Goal: Task Accomplishment & Management: Manage account settings

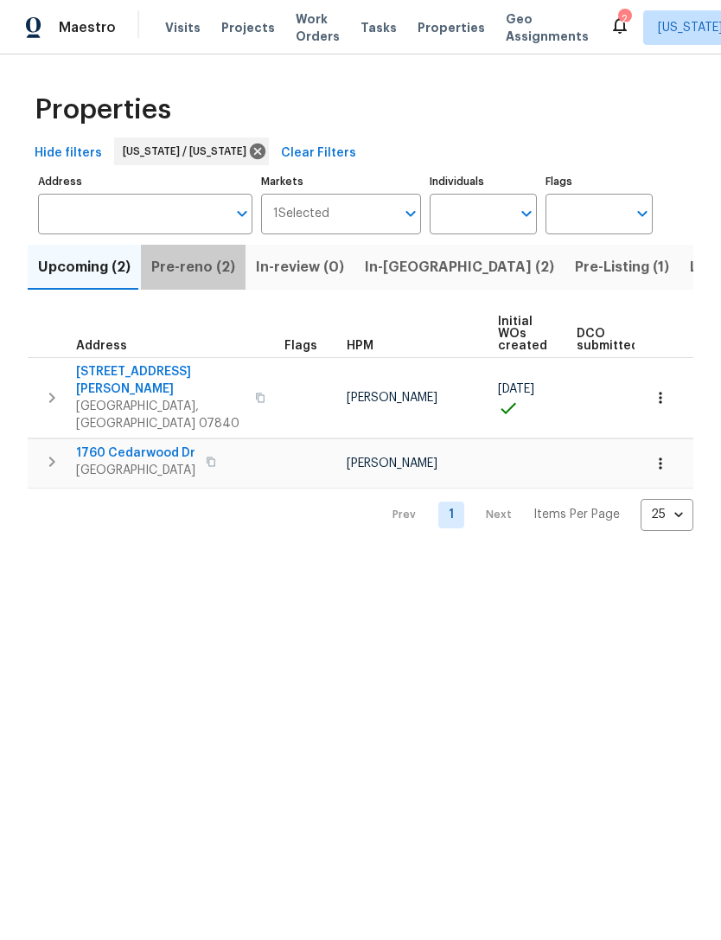
click at [212, 275] on span "Pre-reno (2)" at bounding box center [193, 267] width 84 height 24
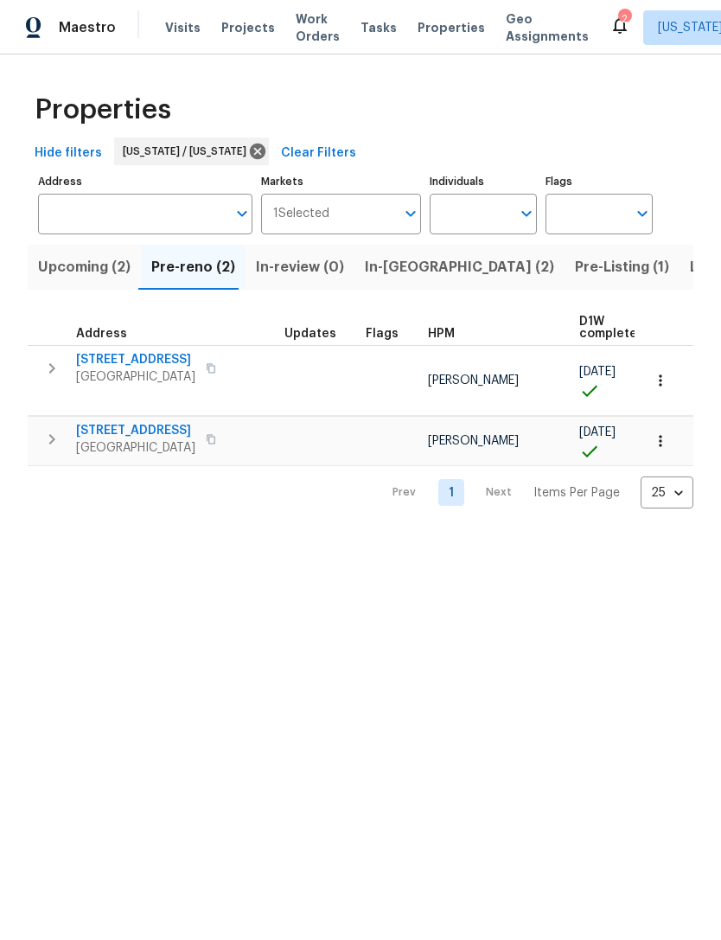
click at [400, 263] on span "In-reno (2)" at bounding box center [459, 267] width 189 height 24
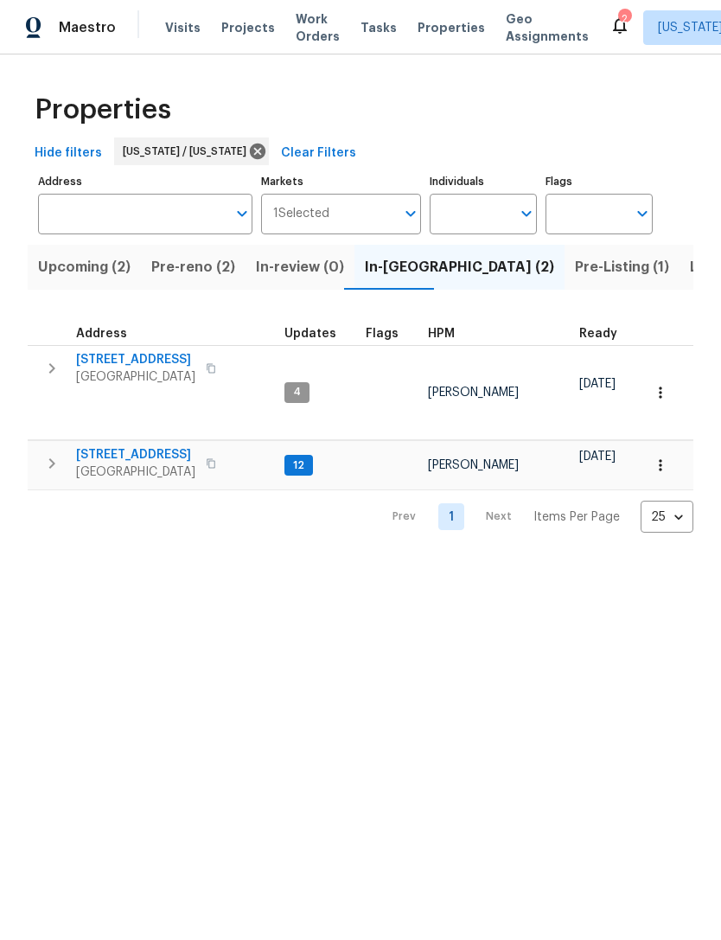
click at [133, 450] on span "124 Lincoln Ave" at bounding box center [135, 454] width 119 height 17
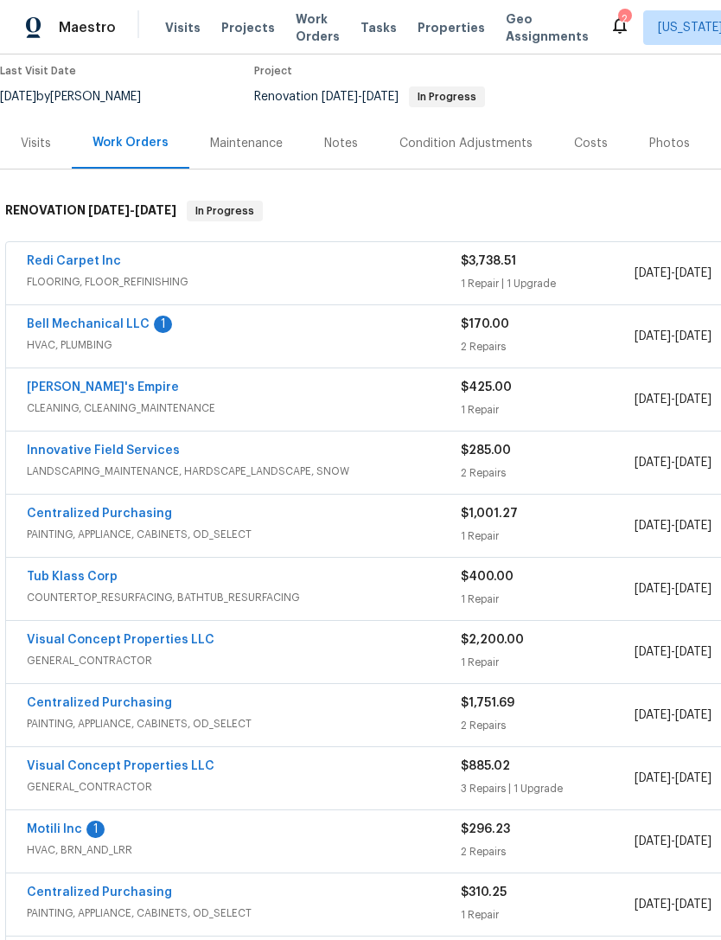
scroll to position [144, 0]
click at [125, 320] on link "Bell Mechanical LLC" at bounding box center [88, 325] width 123 height 12
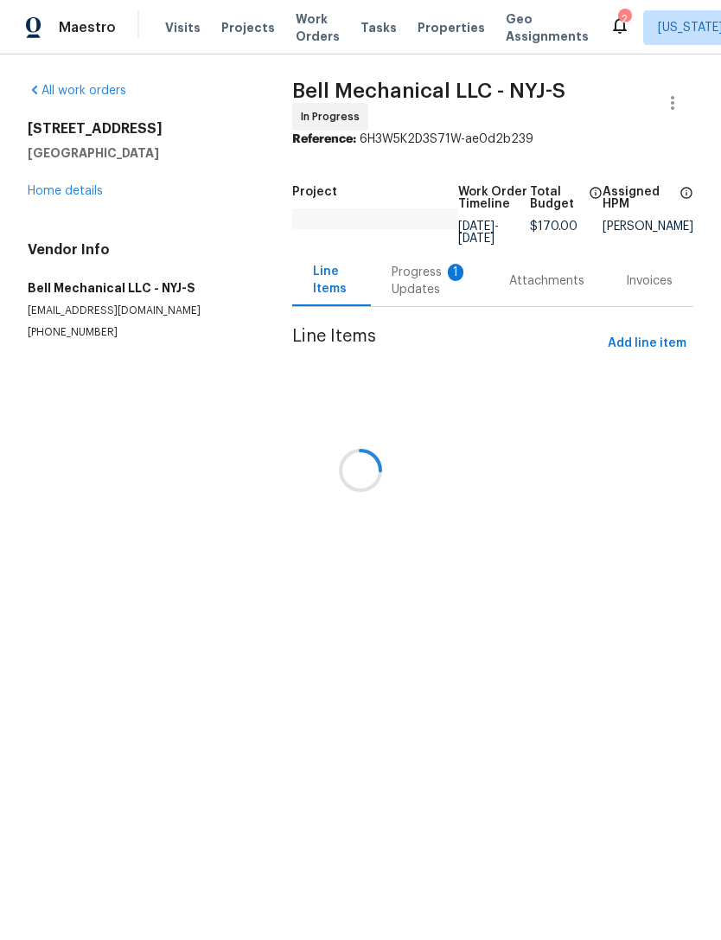
click at [562, 282] on div at bounding box center [360, 470] width 721 height 940
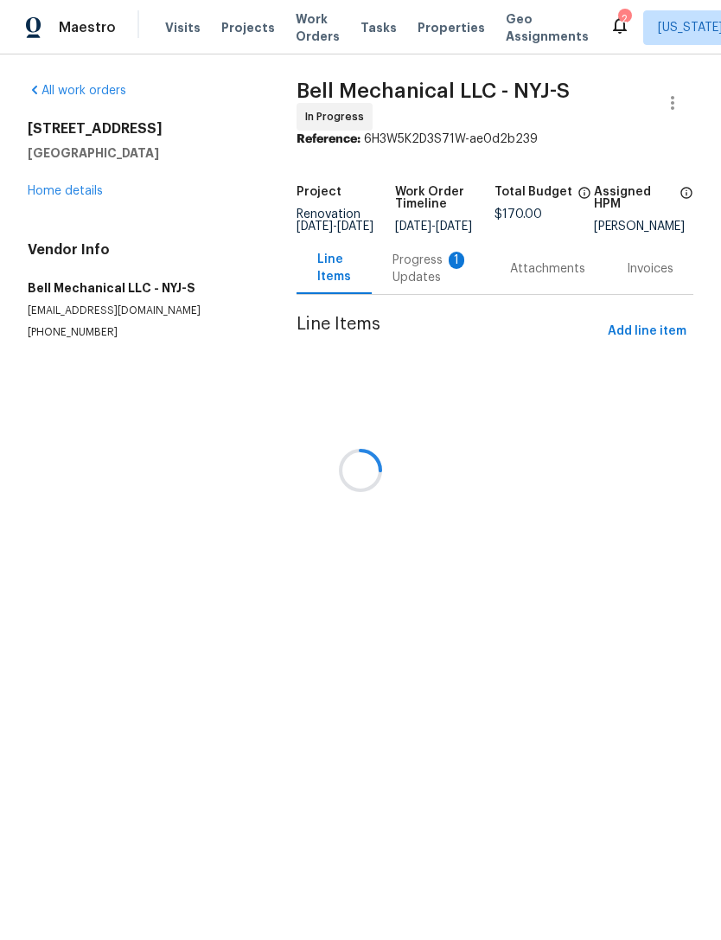
click at [440, 270] on div at bounding box center [360, 470] width 721 height 940
click at [438, 270] on div at bounding box center [360, 470] width 721 height 940
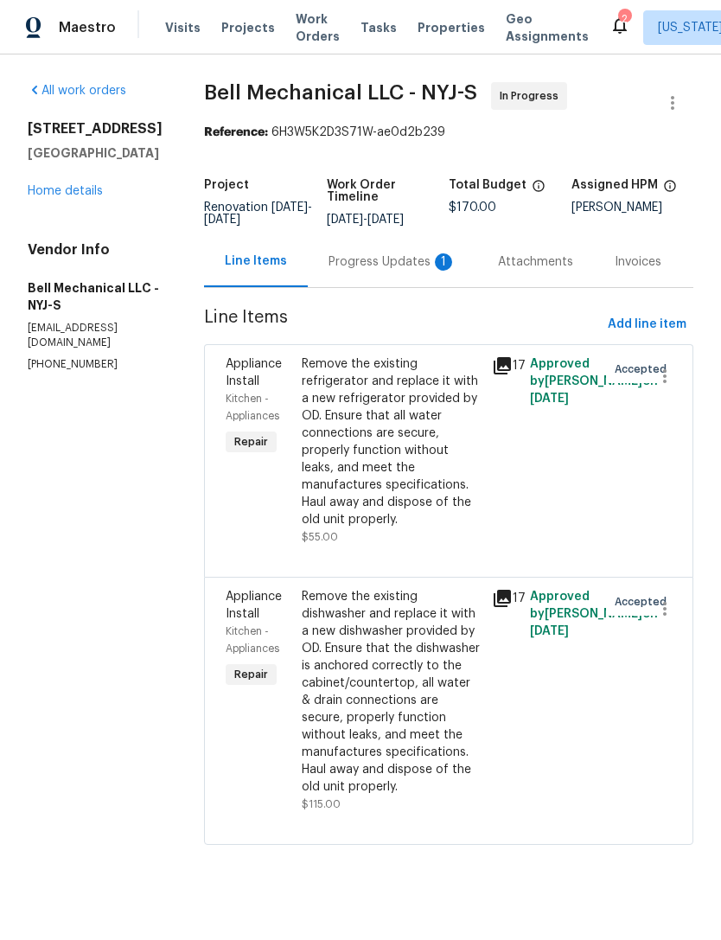
click at [435, 271] on div "Progress Updates 1" at bounding box center [393, 261] width 128 height 17
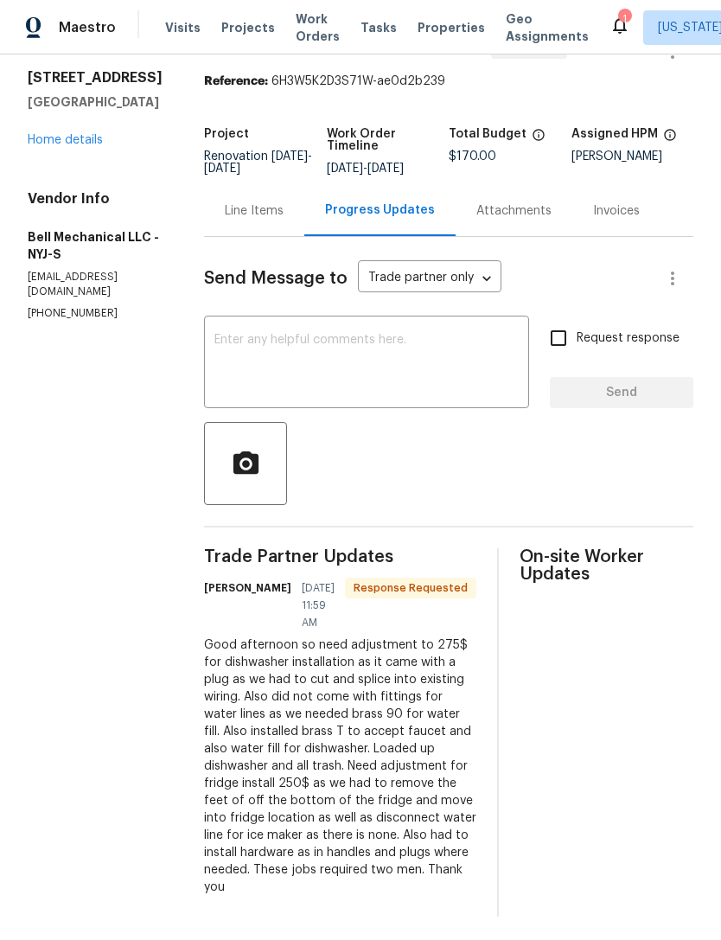
scroll to position [55, 0]
click at [279, 202] on div "Line Items" at bounding box center [254, 210] width 59 height 17
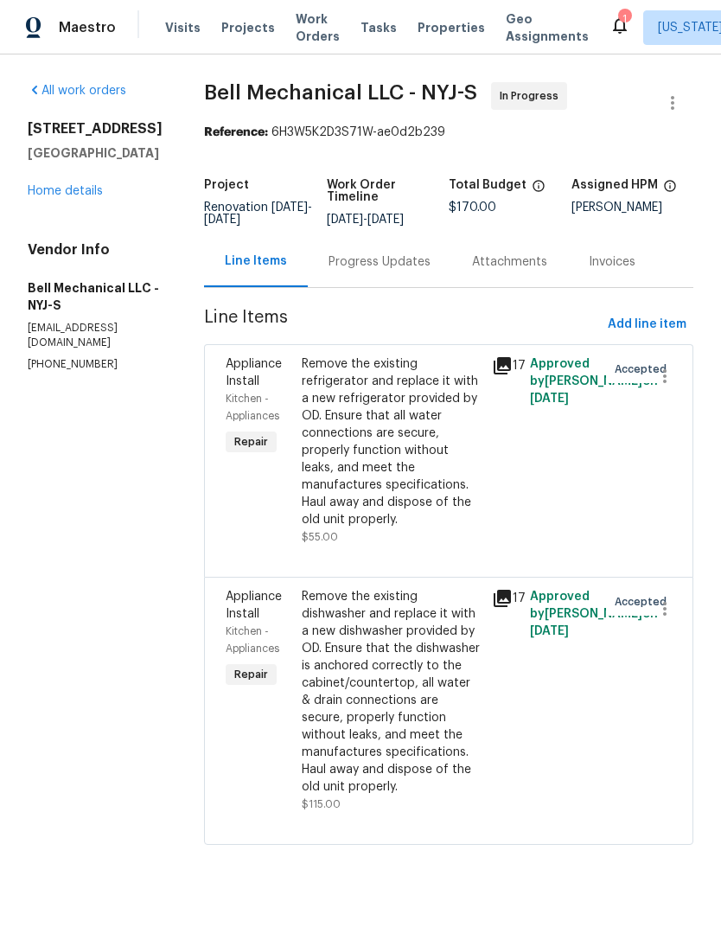
click at [411, 472] on div "Remove the existing refrigerator and replace it with a new refrigerator provide…" at bounding box center [392, 441] width 180 height 173
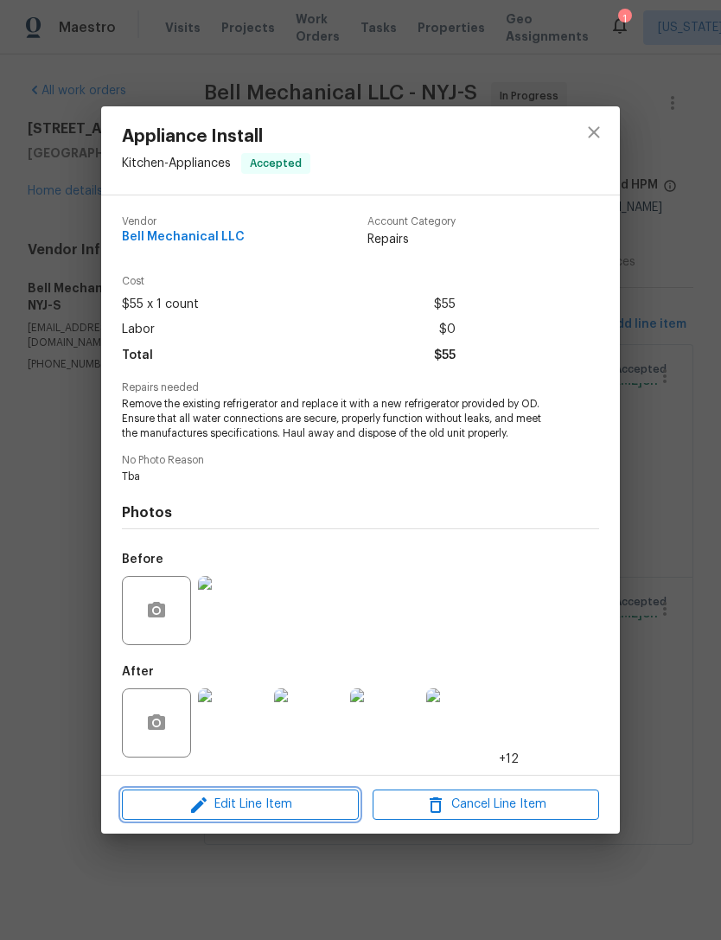
click at [324, 805] on span "Edit Line Item" at bounding box center [240, 805] width 227 height 22
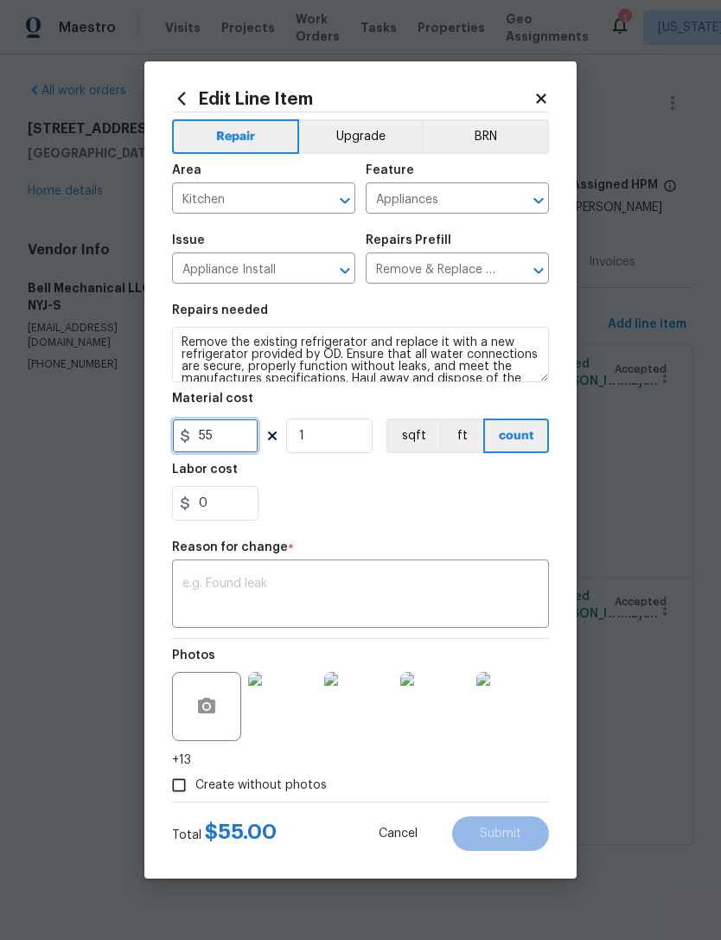
click at [221, 440] on input "55" at bounding box center [215, 436] width 86 height 35
click at [227, 441] on input "55" at bounding box center [215, 436] width 86 height 35
click at [541, 98] on icon at bounding box center [541, 98] width 10 height 10
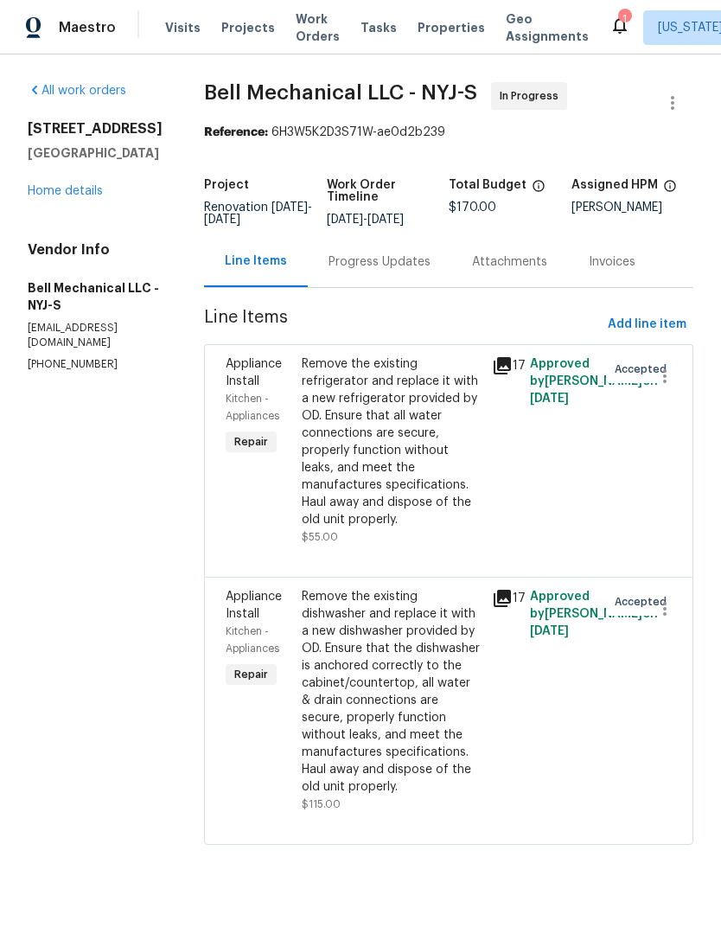
click at [404, 263] on div "Progress Updates" at bounding box center [380, 261] width 144 height 51
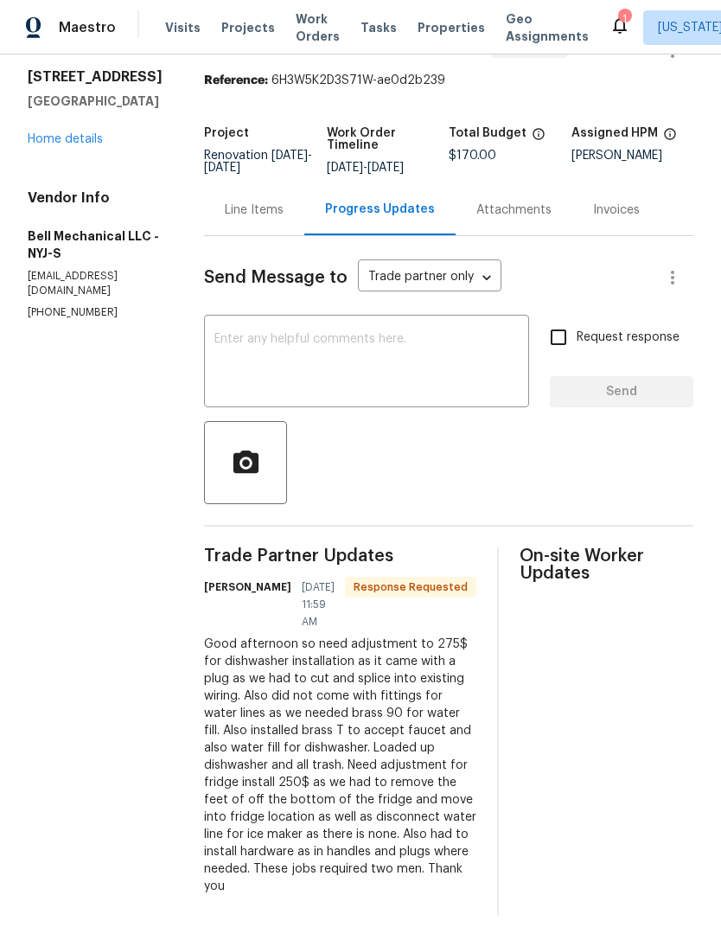
scroll to position [51, 0]
click at [263, 217] on div "Line Items" at bounding box center [254, 210] width 59 height 17
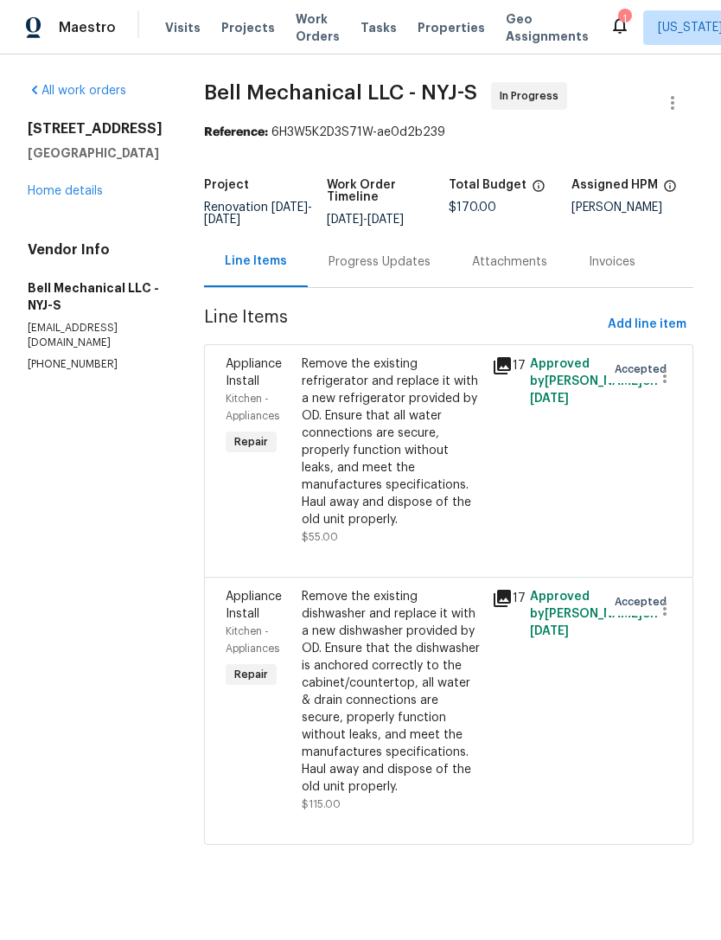
click at [411, 703] on div "Remove the existing dishwasher and replace it with a new dishwasher provided by…" at bounding box center [392, 692] width 180 height 208
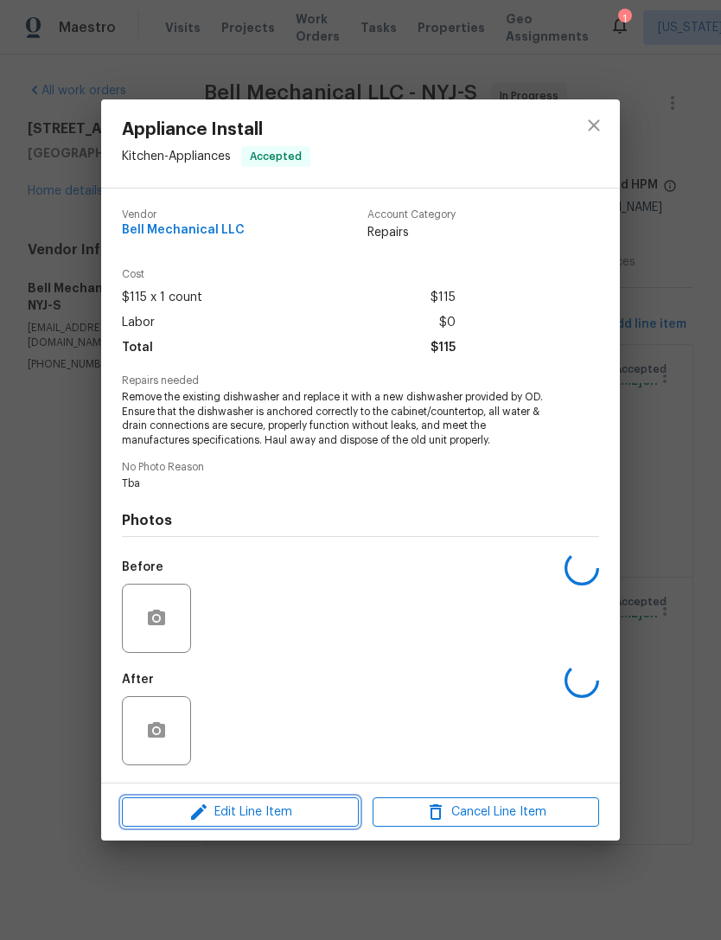
click at [340, 811] on span "Edit Line Item" at bounding box center [240, 813] width 227 height 22
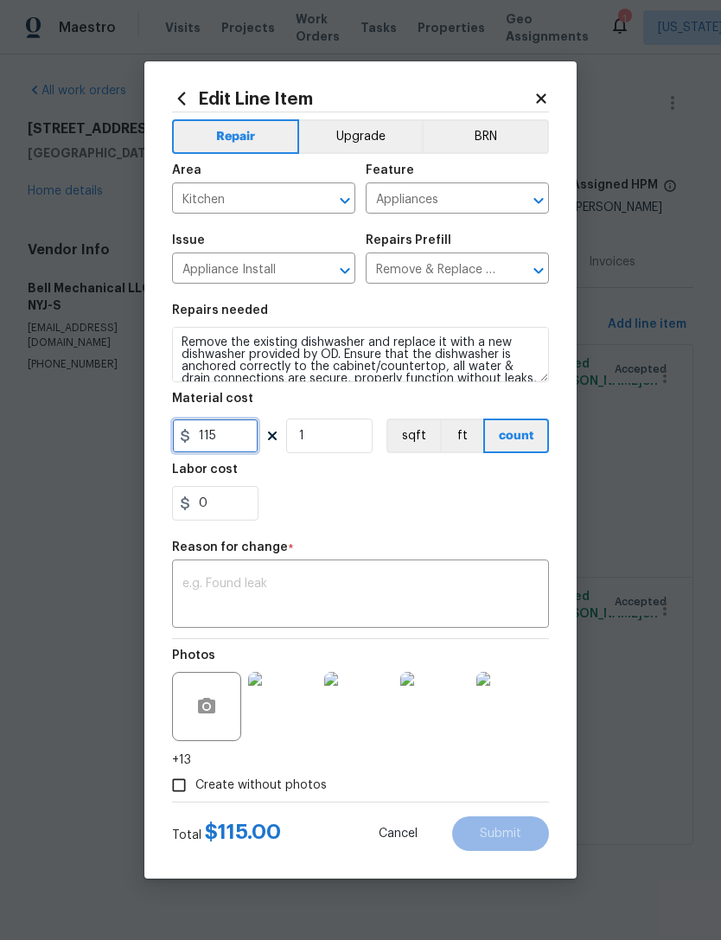
click at [234, 444] on input "115" at bounding box center [215, 436] width 86 height 35
click at [234, 443] on input "115" at bounding box center [215, 436] width 86 height 35
click at [244, 444] on input "115" at bounding box center [215, 436] width 86 height 35
type input "275"
click at [416, 574] on div "x ​" at bounding box center [360, 596] width 377 height 64
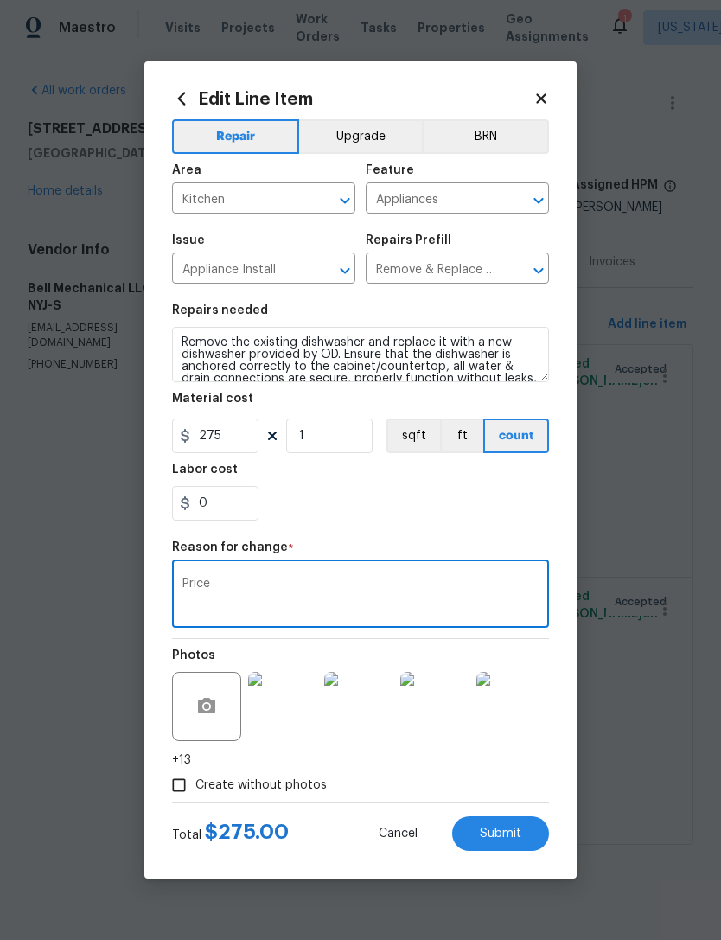
type textarea "Price"
click at [453, 510] on div "0" at bounding box center [360, 503] width 377 height 35
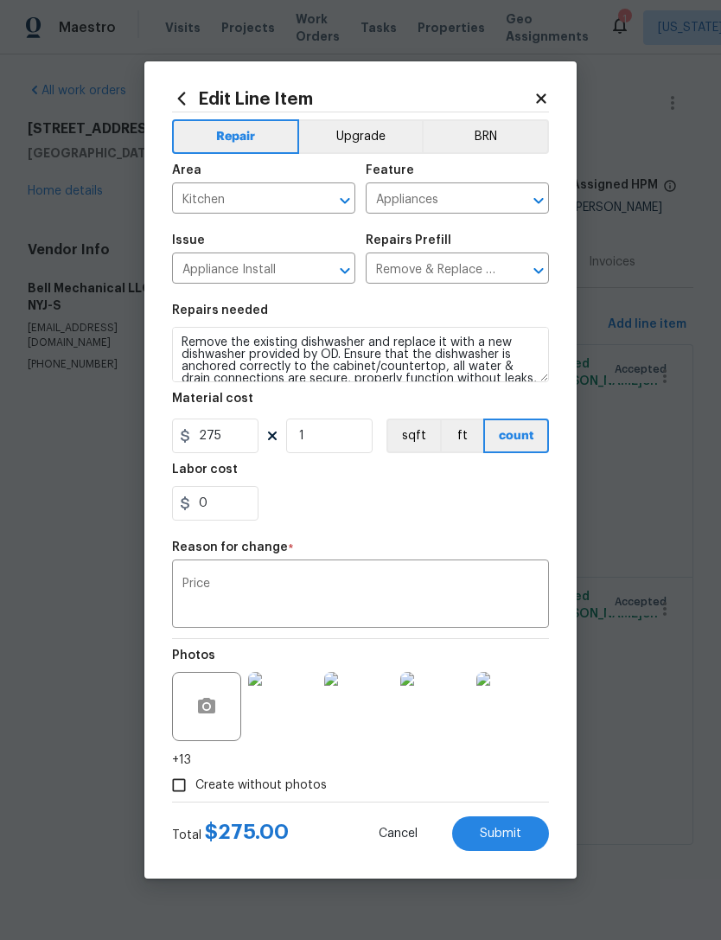
click at [506, 819] on button "Submit" at bounding box center [500, 833] width 97 height 35
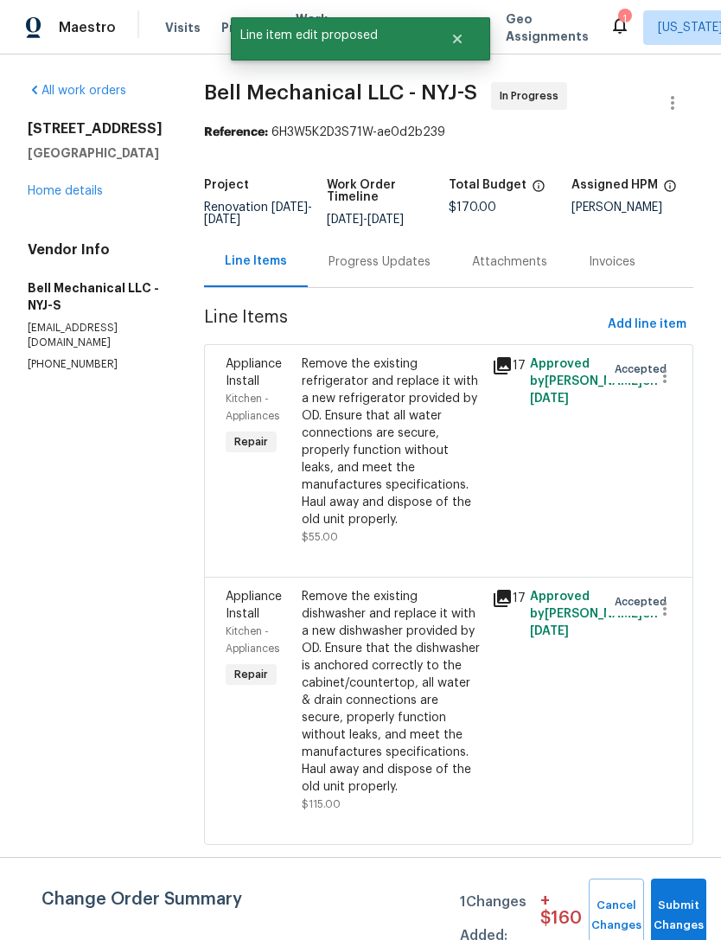
click at [390, 469] on div "Remove the existing refrigerator and replace it with a new refrigerator provide…" at bounding box center [392, 441] width 180 height 173
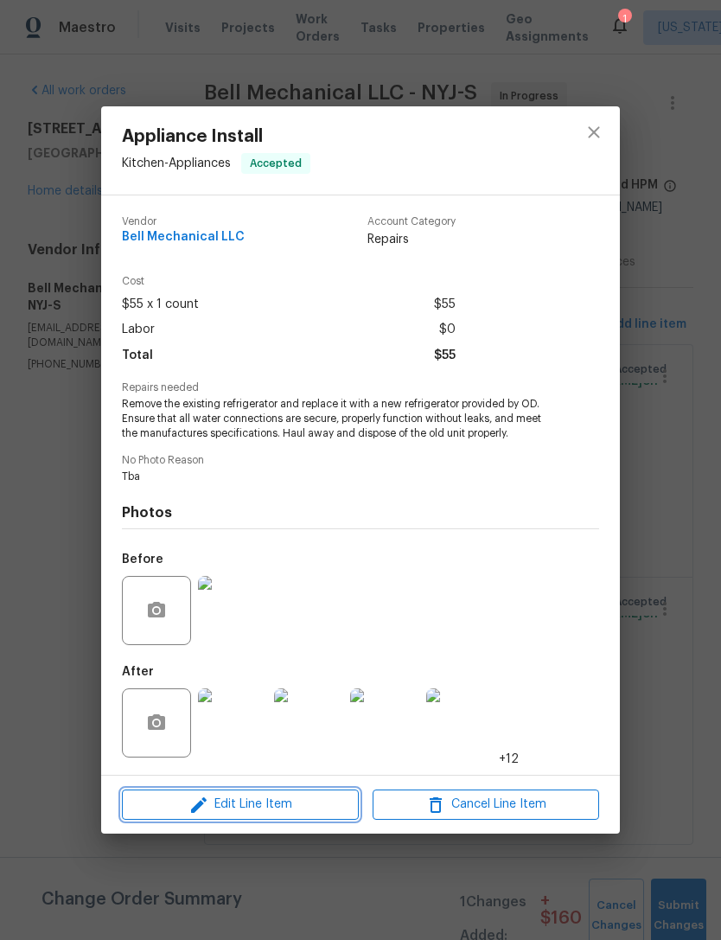
click at [322, 801] on span "Edit Line Item" at bounding box center [240, 805] width 227 height 22
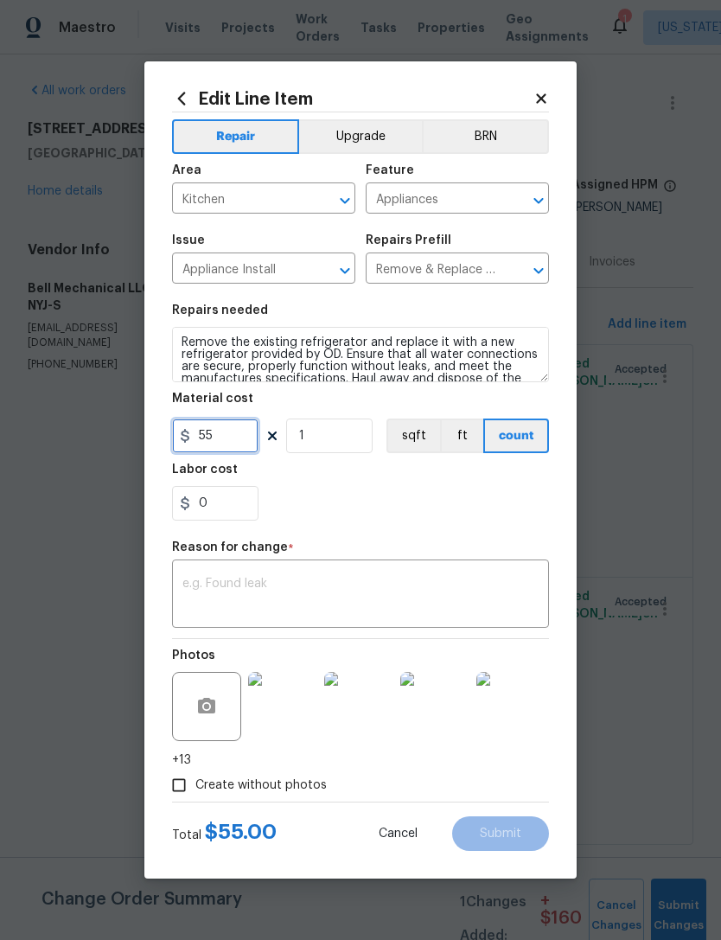
click at [231, 438] on input "55" at bounding box center [215, 436] width 86 height 35
type input "250"
click at [480, 534] on div "Repair Upgrade BRN Area Kitchen ​ Feature Appliances ​ Issue Appliance Install …" at bounding box center [360, 456] width 377 height 689
click at [472, 585] on textarea at bounding box center [360, 596] width 356 height 36
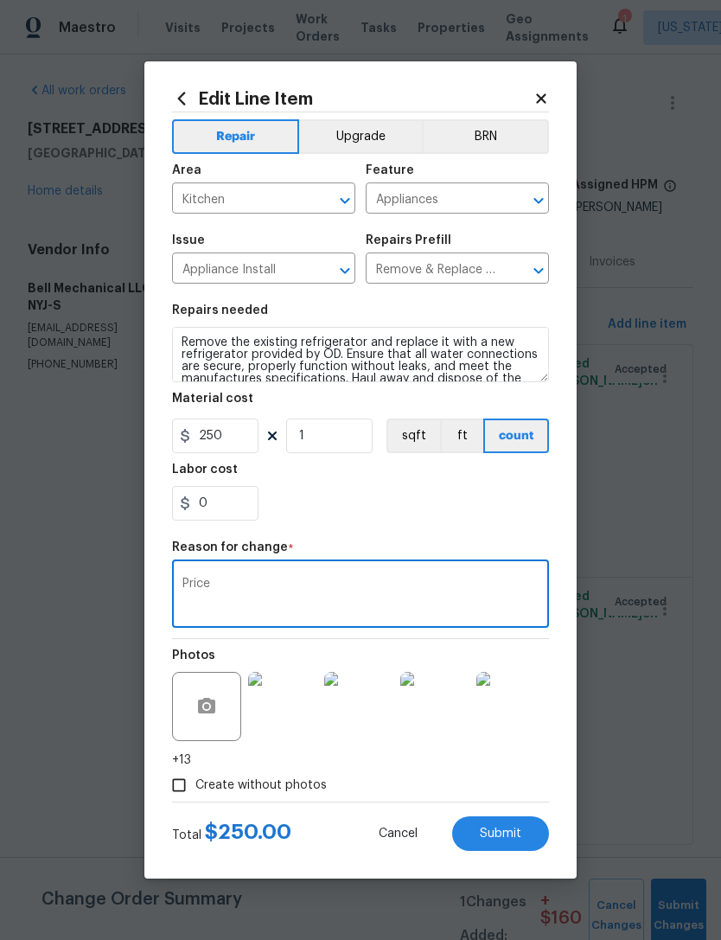
type textarea "Price"
click at [489, 527] on section "Repairs needed Remove the existing refrigerator and replace it with a new refri…" at bounding box center [360, 412] width 377 height 237
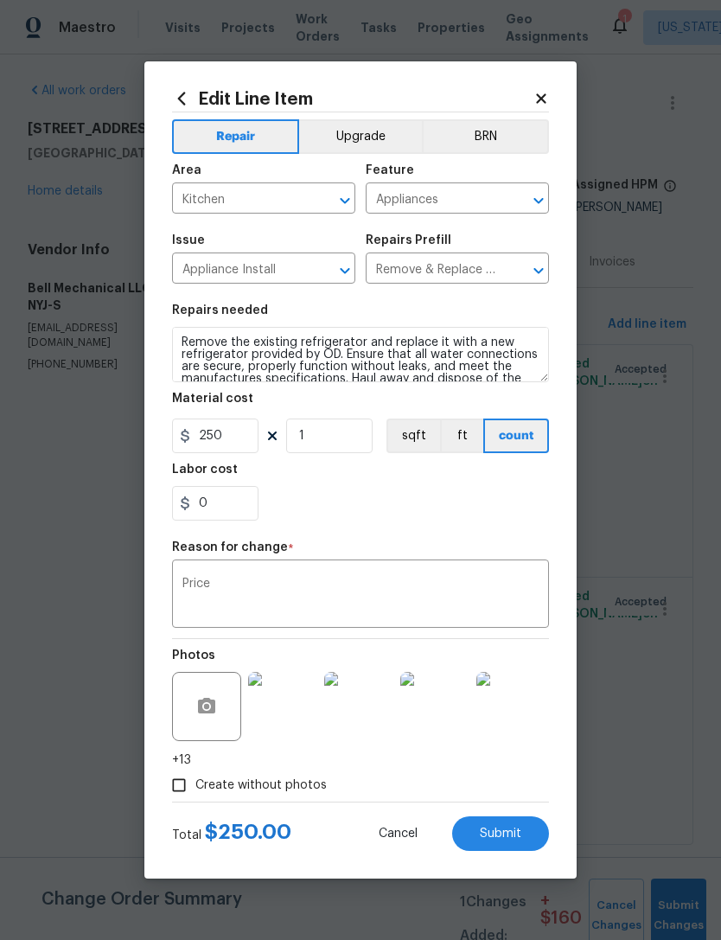
click at [504, 824] on button "Submit" at bounding box center [500, 833] width 97 height 35
type input "55"
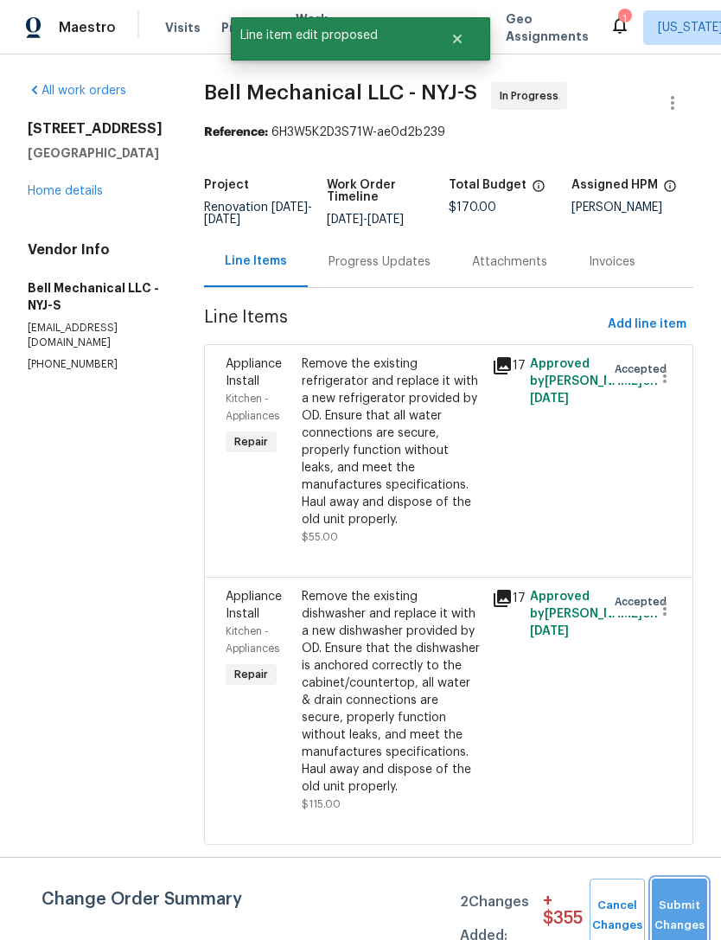
click at [680, 899] on button "Submit Changes" at bounding box center [679, 916] width 55 height 74
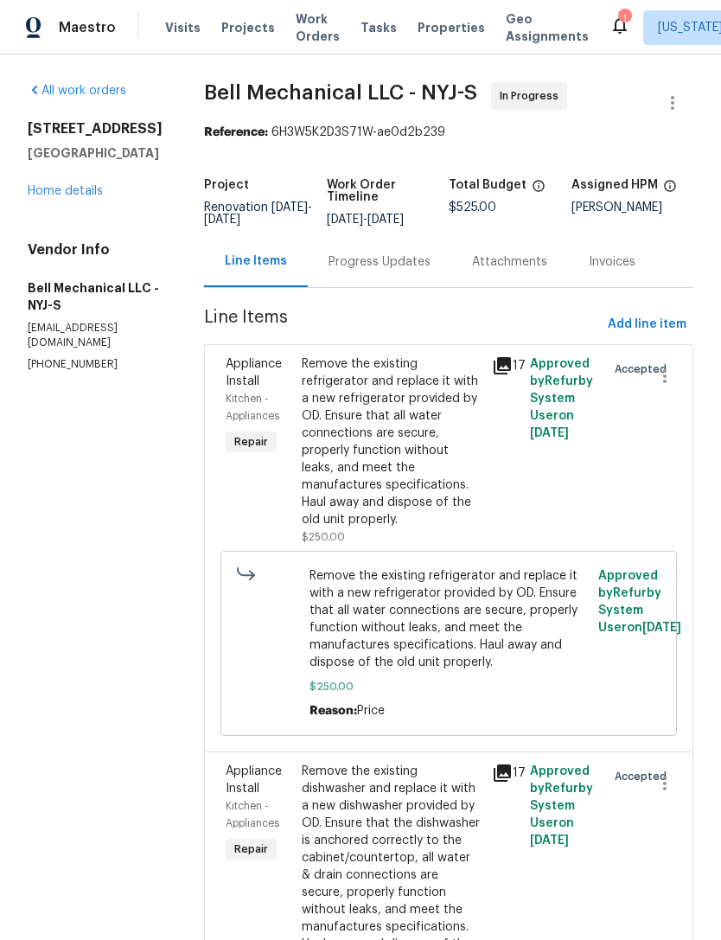
click at [413, 476] on div "Remove the existing refrigerator and replace it with a new refrigerator provide…" at bounding box center [392, 441] width 180 height 173
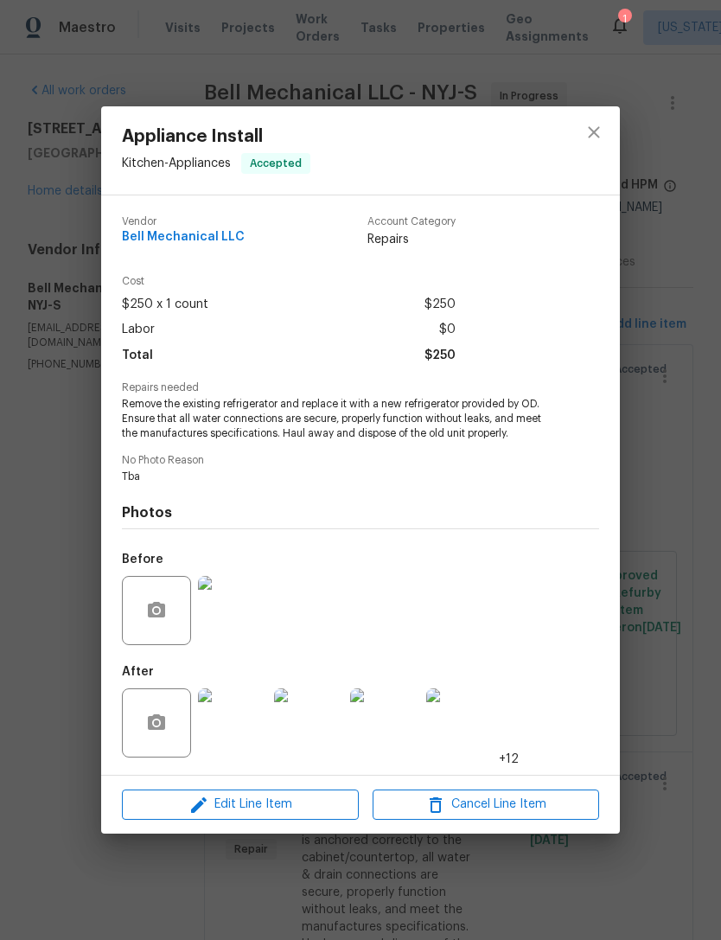
click at [234, 722] on img at bounding box center [232, 722] width 69 height 69
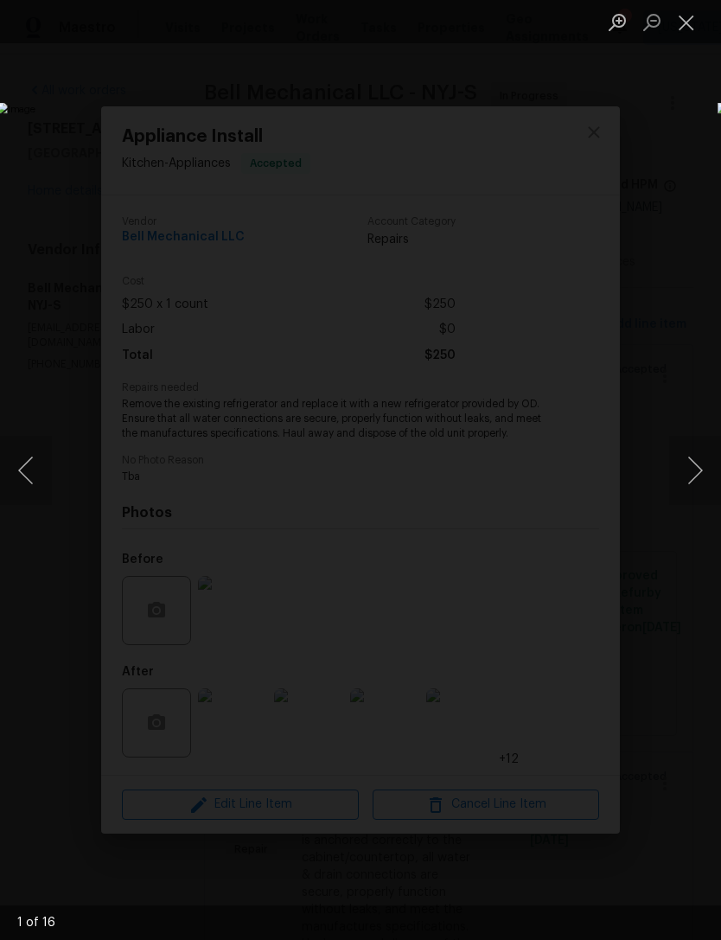
click at [688, 470] on button "Next image" at bounding box center [695, 470] width 52 height 69
click at [684, 476] on button "Next image" at bounding box center [695, 470] width 52 height 69
click at [688, 471] on button "Next image" at bounding box center [695, 470] width 52 height 69
click at [694, 468] on button "Next image" at bounding box center [695, 470] width 52 height 69
click at [694, 465] on button "Next image" at bounding box center [695, 470] width 52 height 69
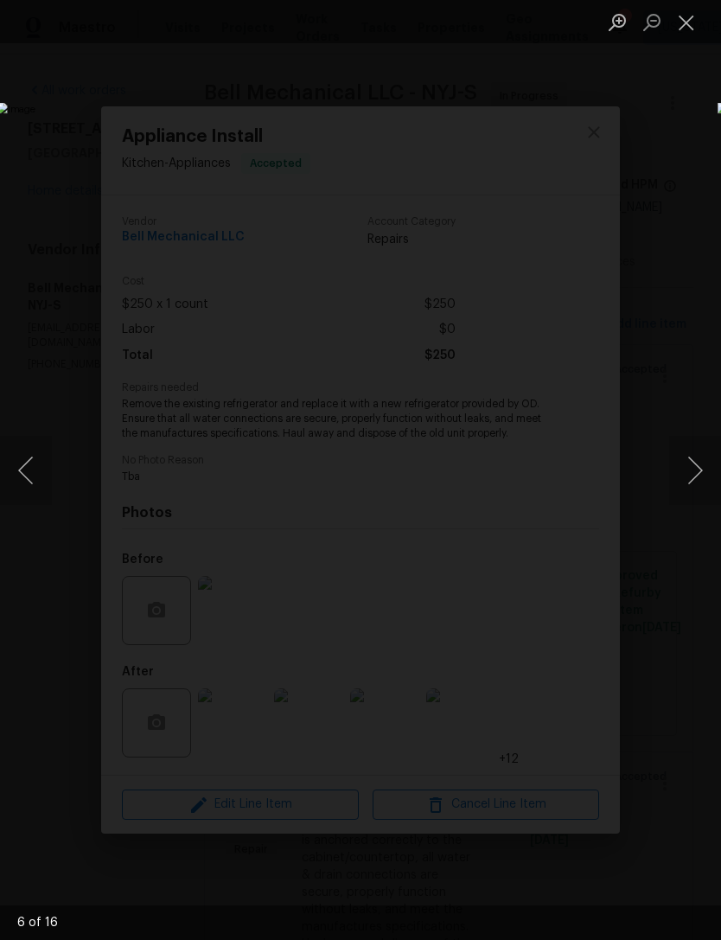
click at [701, 477] on button "Next image" at bounding box center [695, 470] width 52 height 69
click at [688, 483] on button "Next image" at bounding box center [695, 470] width 52 height 69
click at [690, 479] on button "Next image" at bounding box center [695, 470] width 52 height 69
click at [692, 470] on button "Next image" at bounding box center [695, 470] width 52 height 69
click at [690, 468] on button "Next image" at bounding box center [695, 470] width 52 height 69
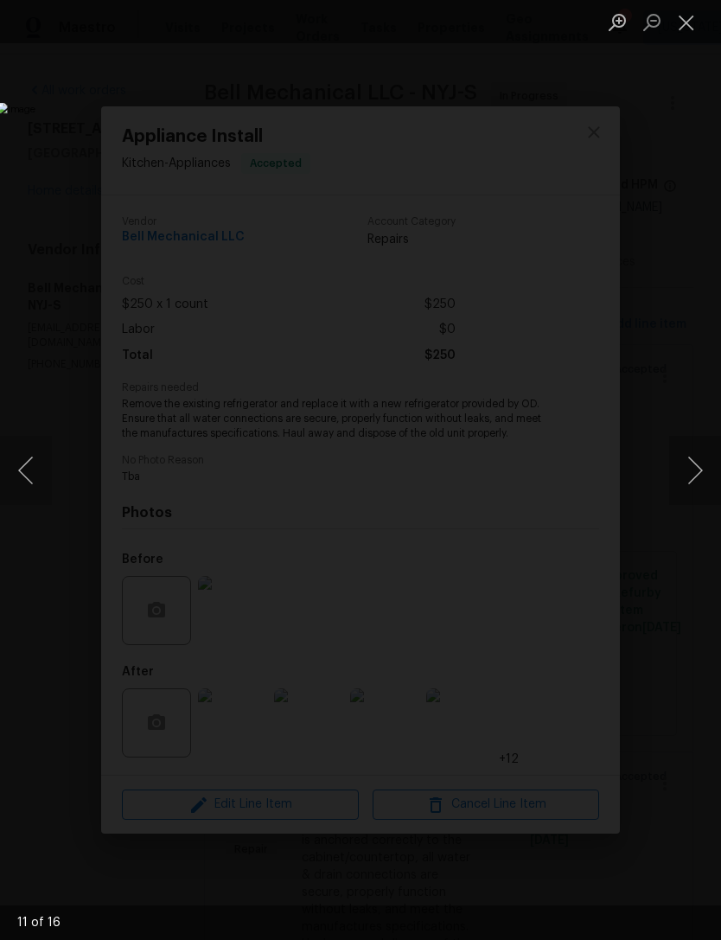
click at [690, 469] on button "Next image" at bounding box center [695, 470] width 52 height 69
click at [694, 470] on button "Next image" at bounding box center [695, 470] width 52 height 69
click at [693, 478] on button "Next image" at bounding box center [695, 470] width 52 height 69
click at [683, 476] on button "Next image" at bounding box center [695, 470] width 52 height 69
click at [692, 35] on button "Close lightbox" at bounding box center [686, 22] width 35 height 30
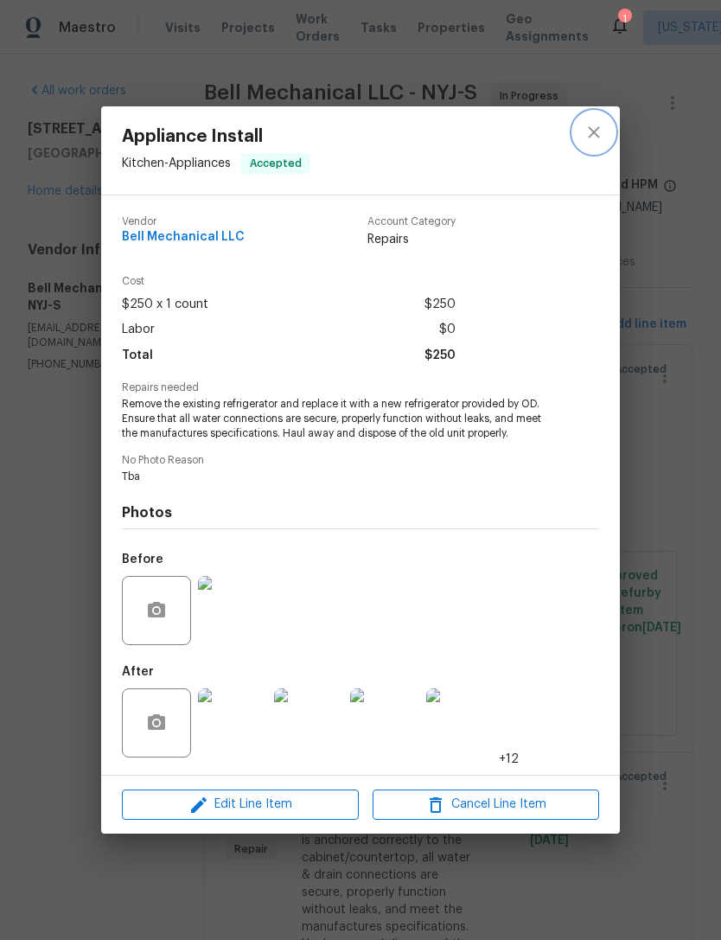
click at [598, 144] on button "close" at bounding box center [594, 133] width 42 height 42
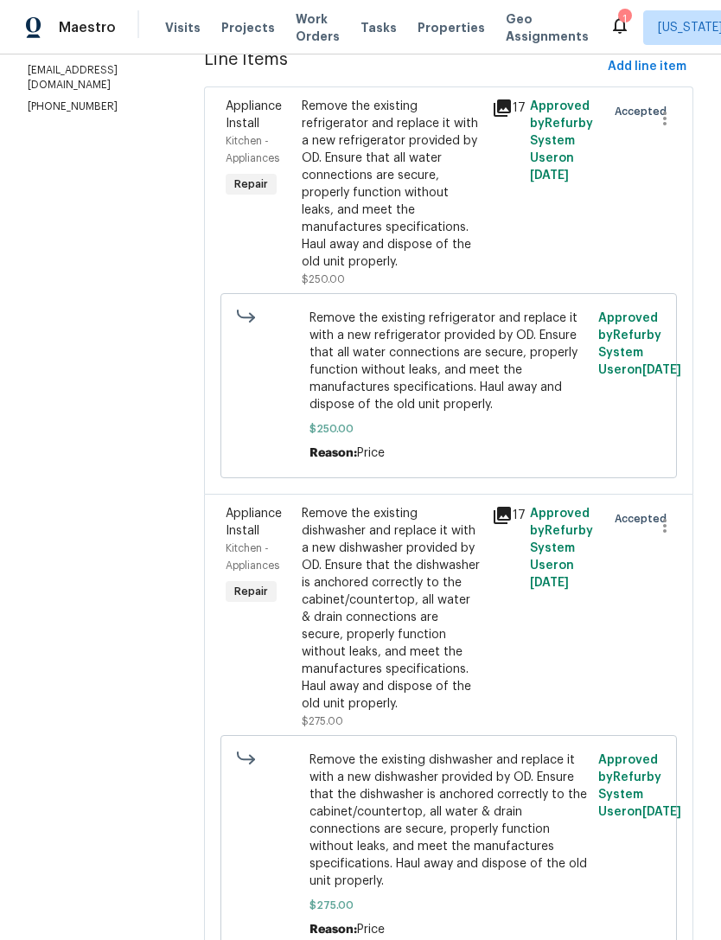
scroll to position [274, 0]
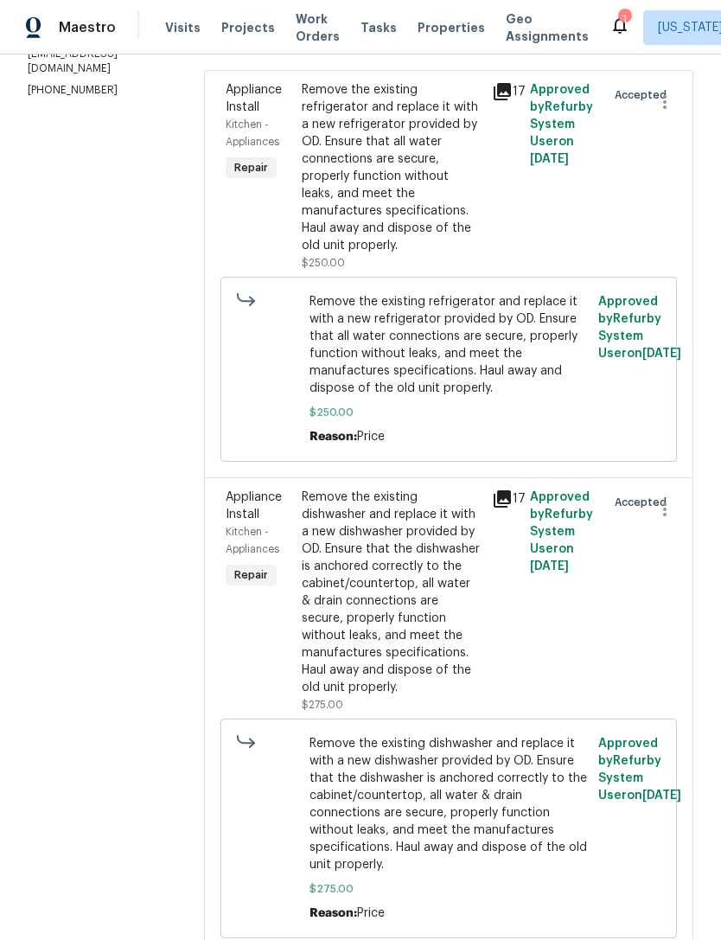
click at [394, 654] on div "Remove the existing dishwasher and replace it with a new dishwasher provided by…" at bounding box center [392, 593] width 180 height 208
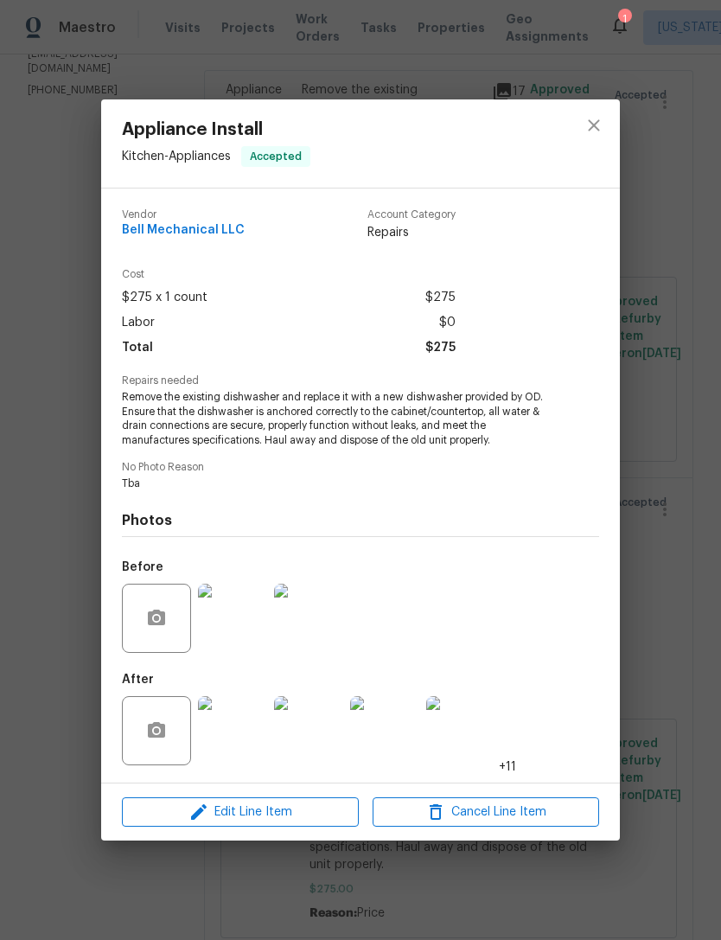
click at [234, 741] on img at bounding box center [232, 730] width 69 height 69
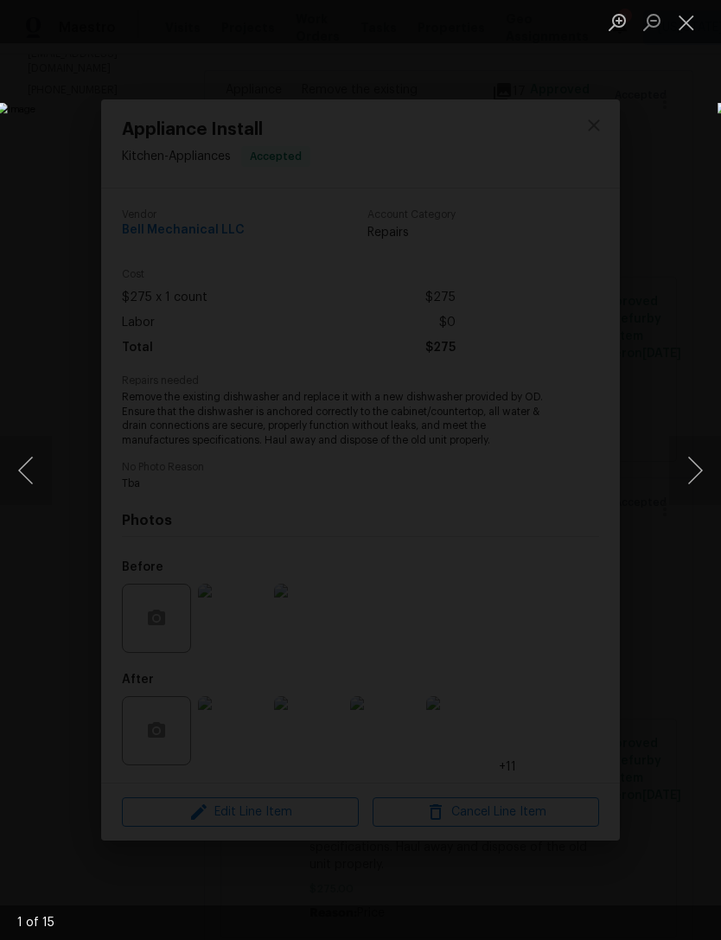
click at [692, 476] on button "Next image" at bounding box center [695, 470] width 52 height 69
click at [678, 477] on button "Next image" at bounding box center [695, 470] width 52 height 69
click at [677, 473] on button "Next image" at bounding box center [695, 470] width 52 height 69
click at [542, 566] on img "Lightbox" at bounding box center [279, 470] width 564 height 735
click at [35, 476] on button "Previous image" at bounding box center [26, 470] width 52 height 69
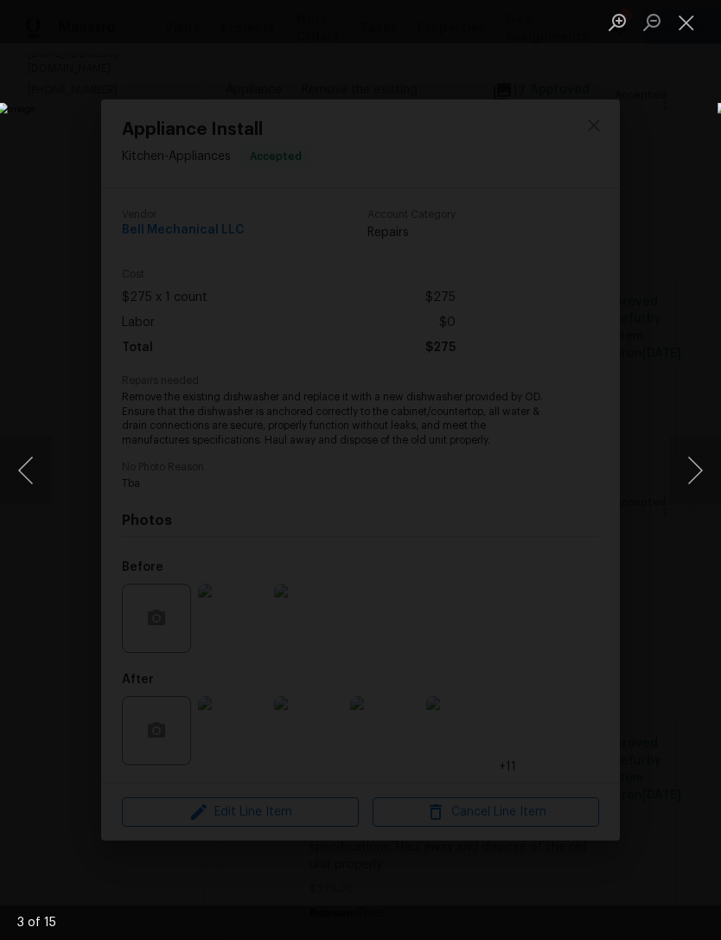
click at [41, 476] on button "Previous image" at bounding box center [26, 470] width 52 height 69
click at [690, 473] on button "Next image" at bounding box center [695, 470] width 52 height 69
click at [688, 469] on button "Next image" at bounding box center [695, 470] width 52 height 69
click at [695, 460] on button "Next image" at bounding box center [695, 470] width 52 height 69
click at [35, 479] on button "Previous image" at bounding box center [26, 470] width 52 height 69
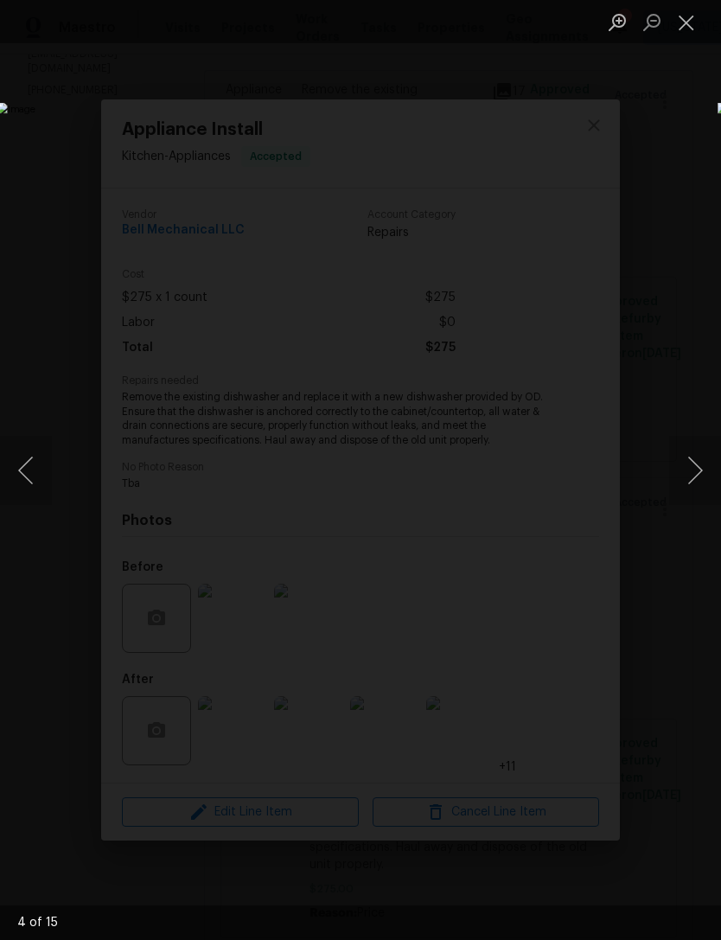
click at [685, 468] on button "Next image" at bounding box center [695, 470] width 52 height 69
click at [682, 469] on button "Next image" at bounding box center [695, 470] width 52 height 69
click at [684, 467] on button "Next image" at bounding box center [695, 470] width 52 height 69
click at [683, 467] on button "Next image" at bounding box center [695, 470] width 52 height 69
click at [683, 469] on button "Next image" at bounding box center [695, 470] width 52 height 69
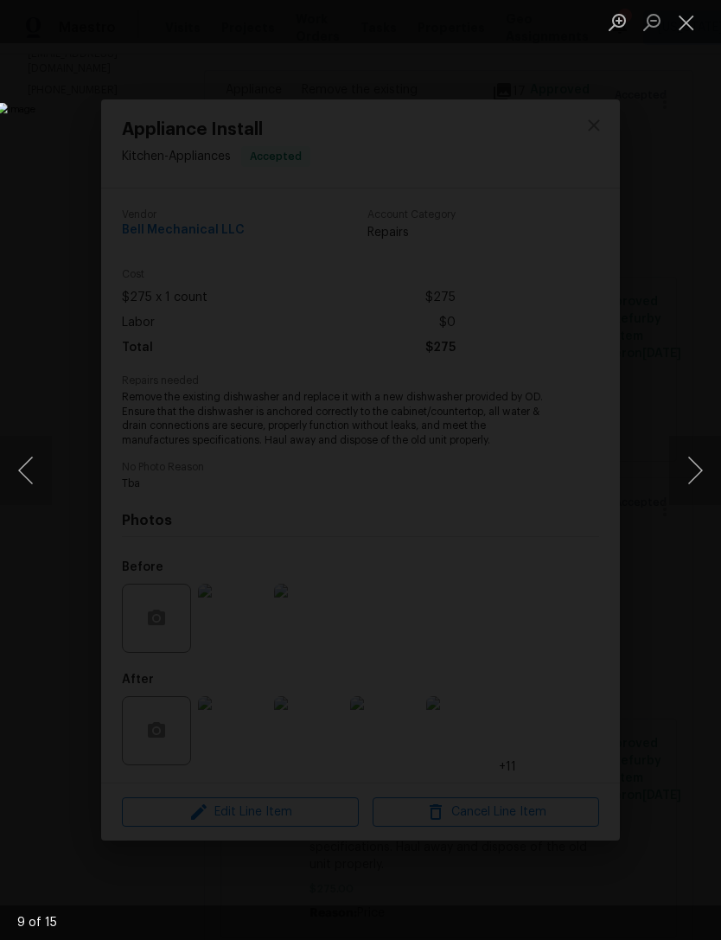
click at [683, 469] on button "Next image" at bounding box center [695, 470] width 52 height 69
click at [680, 471] on button "Next image" at bounding box center [695, 470] width 52 height 69
click at [680, 470] on button "Next image" at bounding box center [695, 470] width 52 height 69
click at [678, 472] on button "Next image" at bounding box center [695, 470] width 52 height 69
click at [680, 472] on button "Next image" at bounding box center [695, 470] width 52 height 69
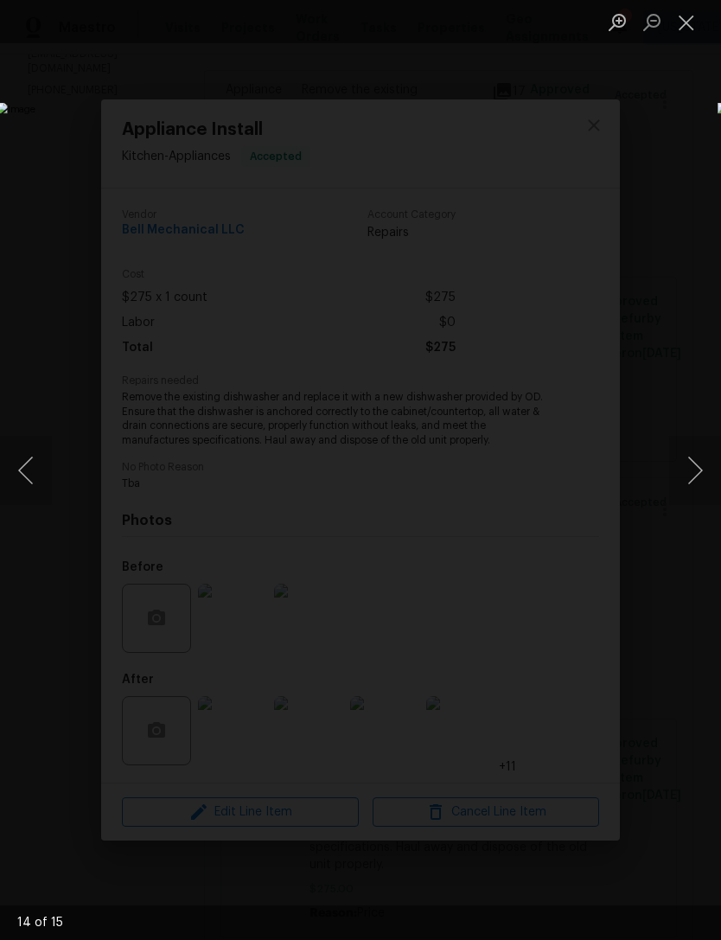
click at [679, 472] on button "Next image" at bounding box center [695, 470] width 52 height 69
click at [685, 465] on button "Next image" at bounding box center [695, 470] width 52 height 69
click at [681, 468] on button "Next image" at bounding box center [695, 470] width 52 height 69
click at [686, 29] on button "Close lightbox" at bounding box center [686, 22] width 35 height 30
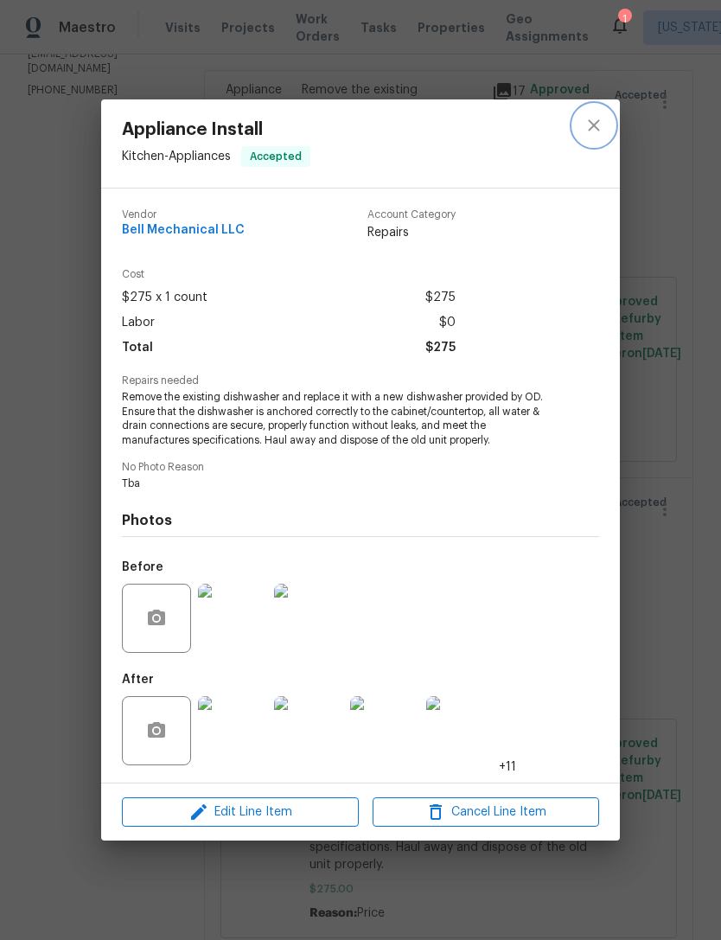
click at [593, 130] on icon "close" at bounding box center [594, 125] width 21 height 21
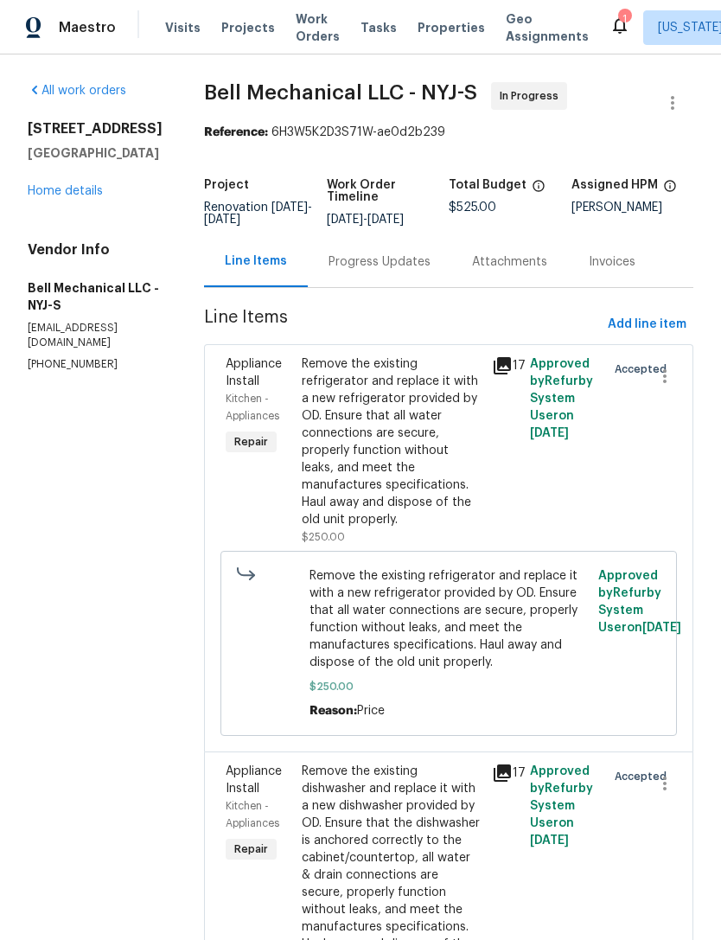
scroll to position [0, 0]
